Goal: Information Seeking & Learning: Learn about a topic

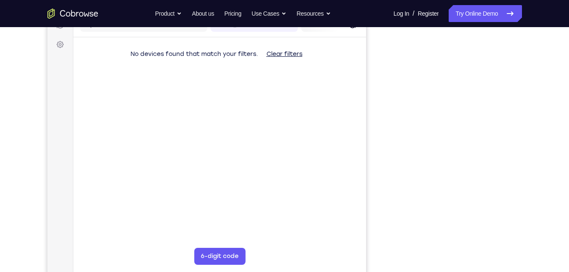
scroll to position [119, 0]
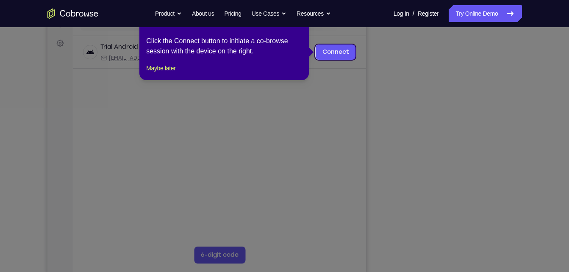
click at [455, 256] on icon at bounding box center [287, 136] width 575 height 272
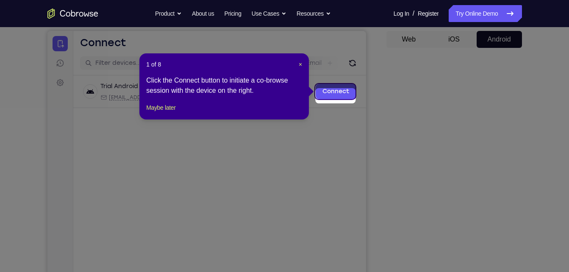
scroll to position [75, 0]
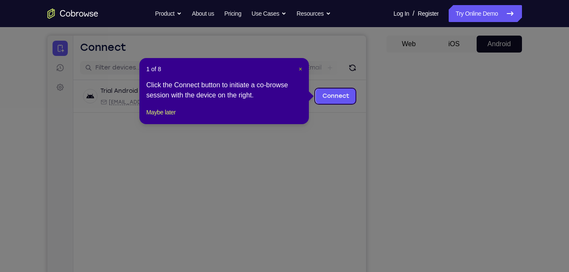
click at [299, 69] on span "×" at bounding box center [300, 69] width 3 height 7
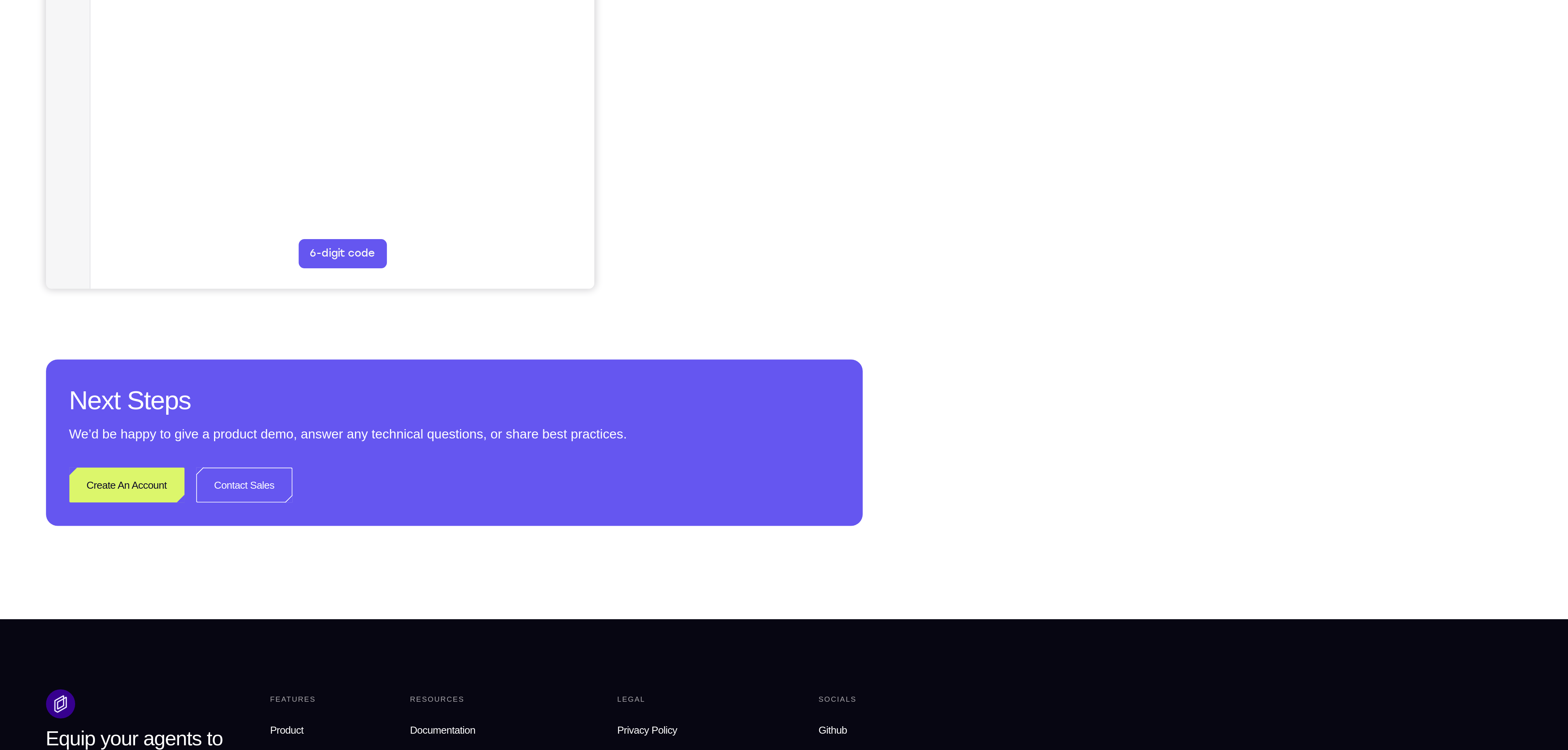
scroll to position [0, 0]
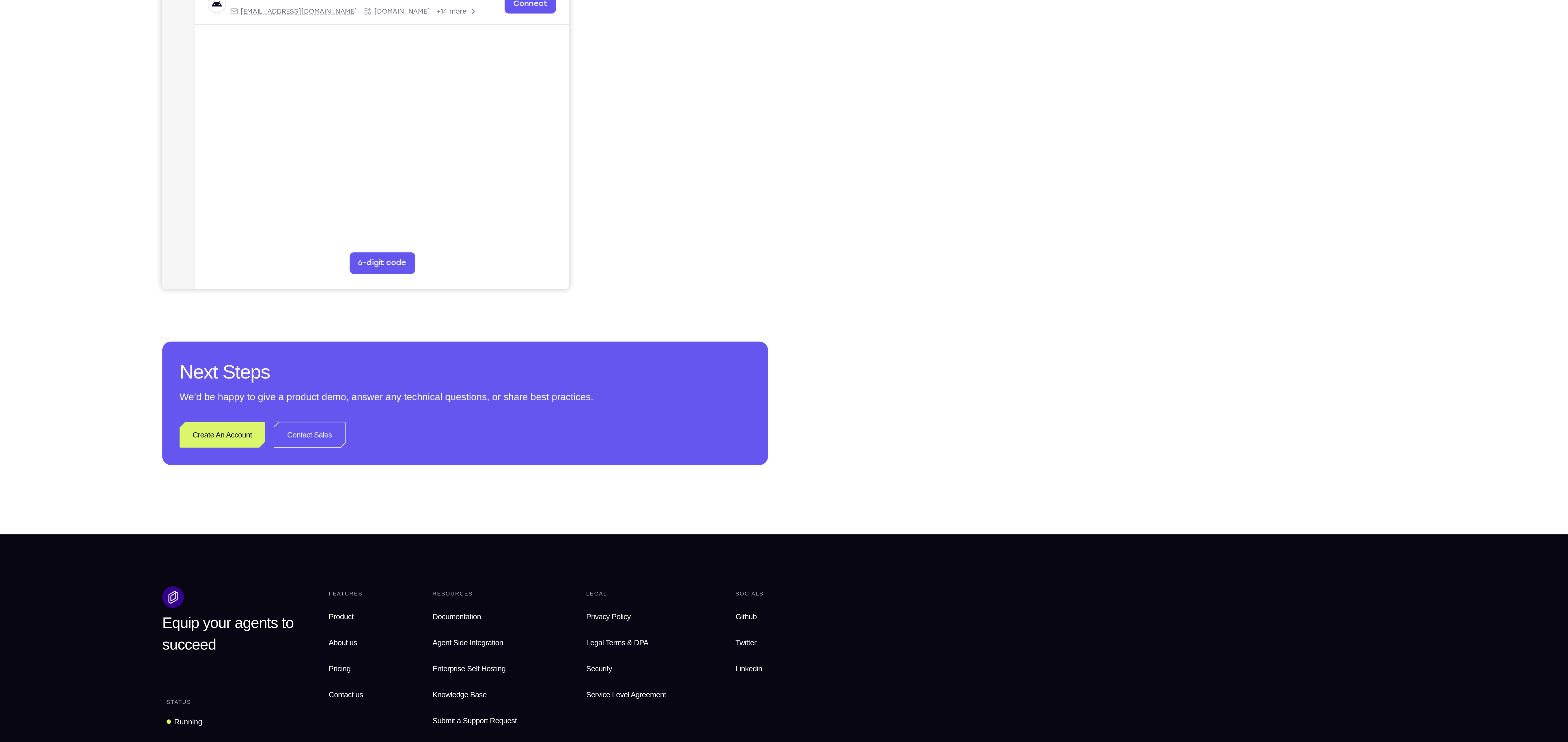
drag, startPoint x: 385, startPoint y: 0, endPoint x: 1079, endPoint y: 228, distance: 730.5
click at [387, 185] on div "Your Support Agent Your Customer Web iOS Android Next Steps We’d be happy to gi…" at bounding box center [784, 209] width 1568 height 381
